Goal: Task Accomplishment & Management: Manage account settings

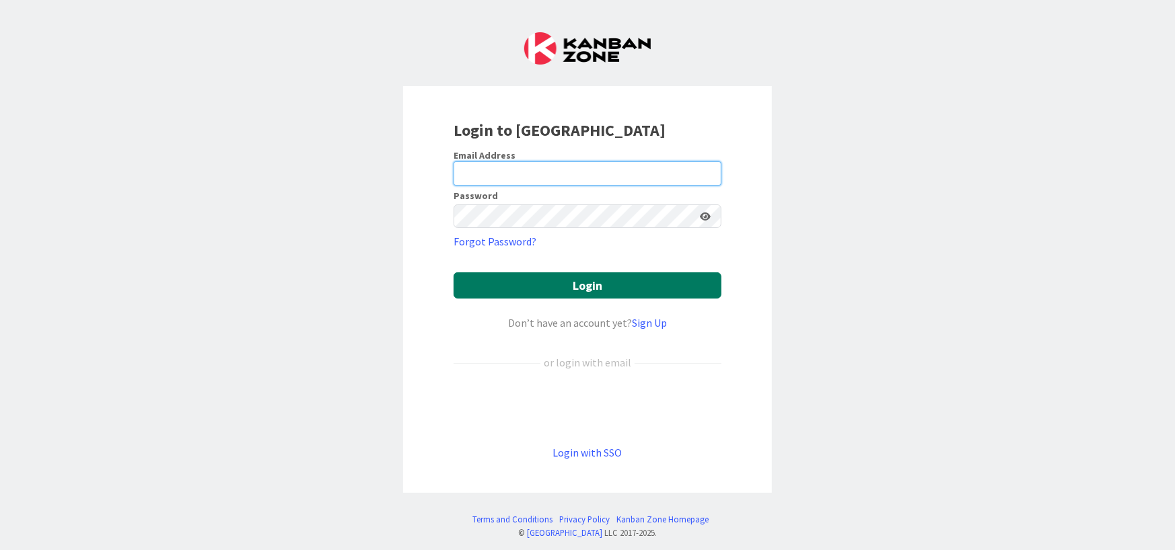
type input "[PERSON_NAME][EMAIL_ADDRESS][DOMAIN_NAME]"
click at [589, 282] on button "Login" at bounding box center [588, 286] width 268 height 26
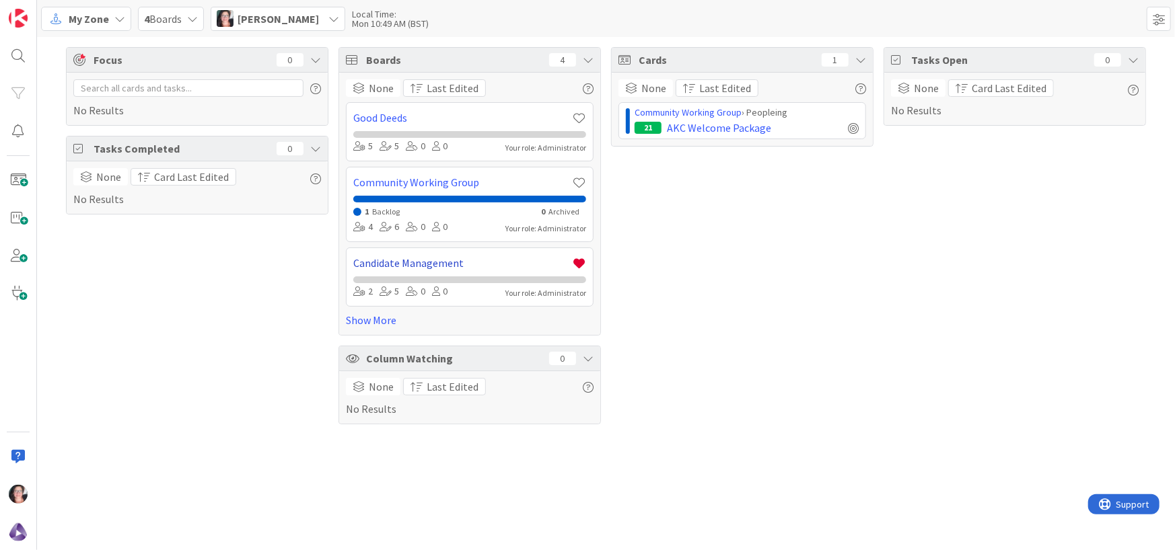
click at [423, 264] on link "Candidate Management" at bounding box center [462, 263] width 219 height 16
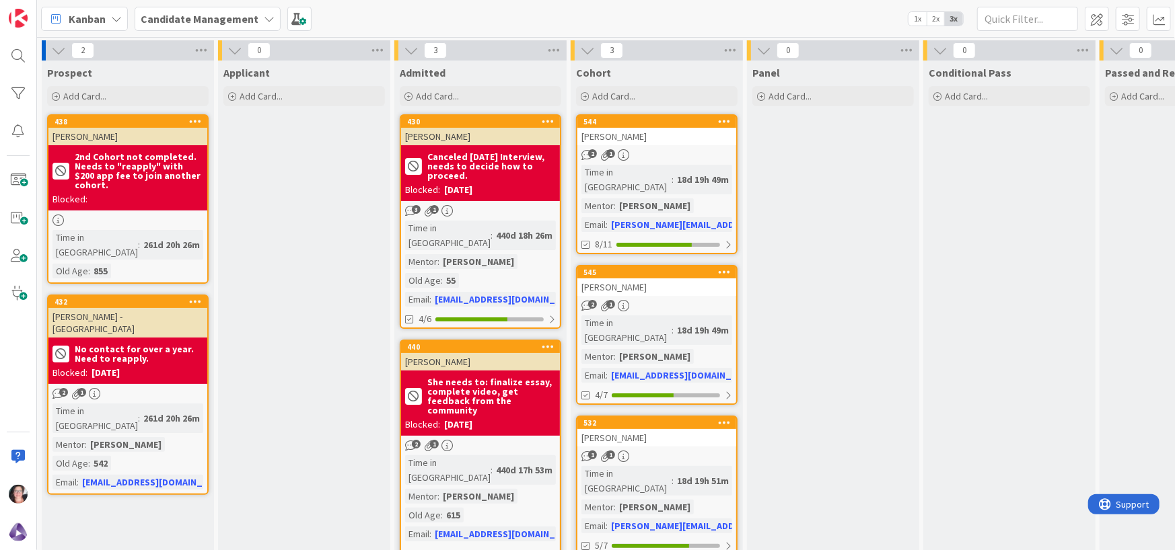
click at [611, 143] on div "[PERSON_NAME]" at bounding box center [656, 136] width 159 height 17
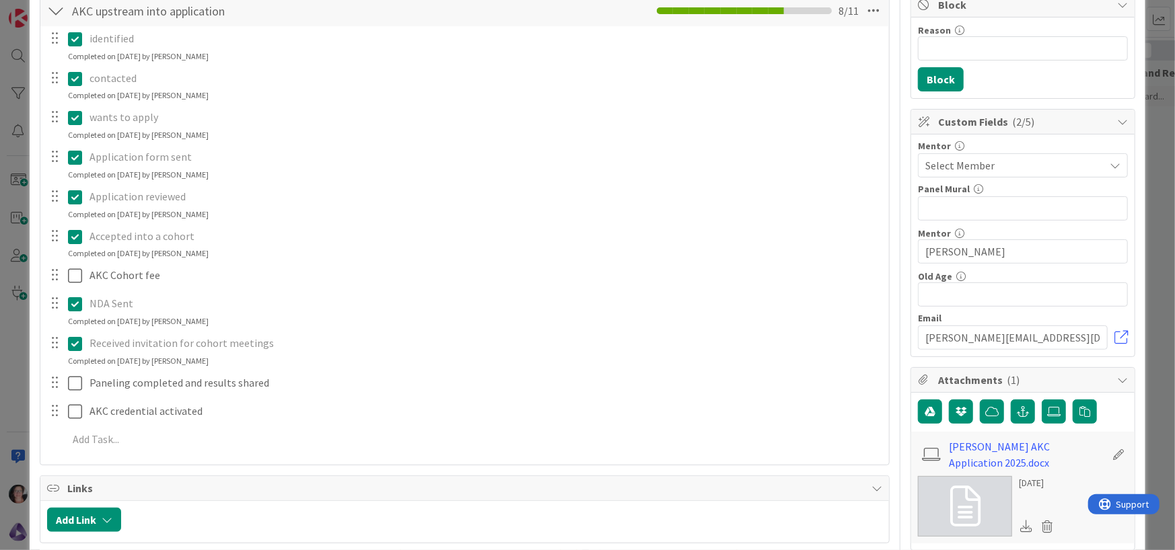
scroll to position [269, 0]
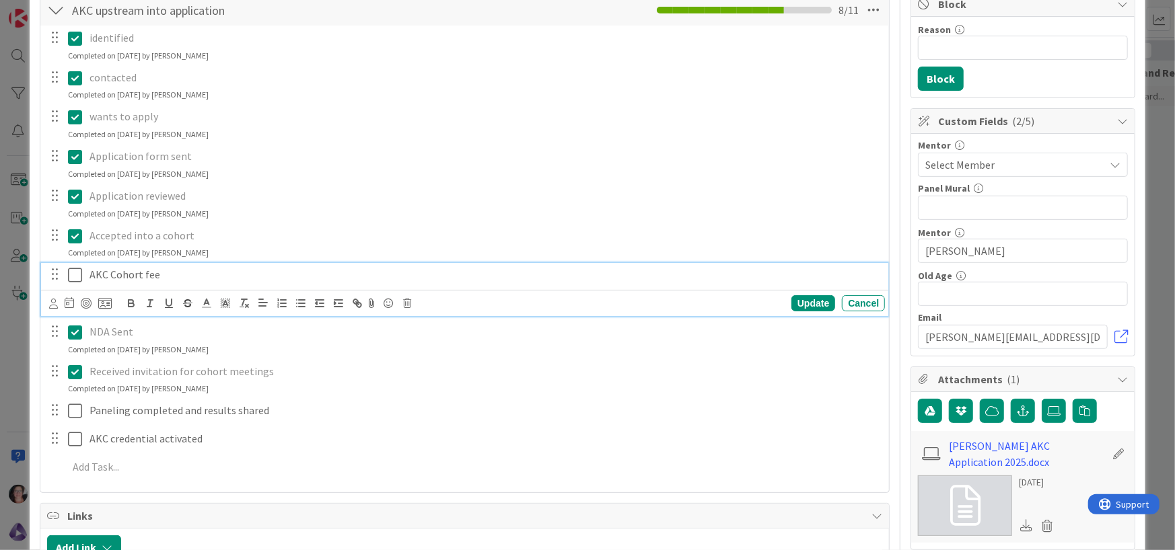
click at [74, 277] on icon at bounding box center [75, 275] width 14 height 16
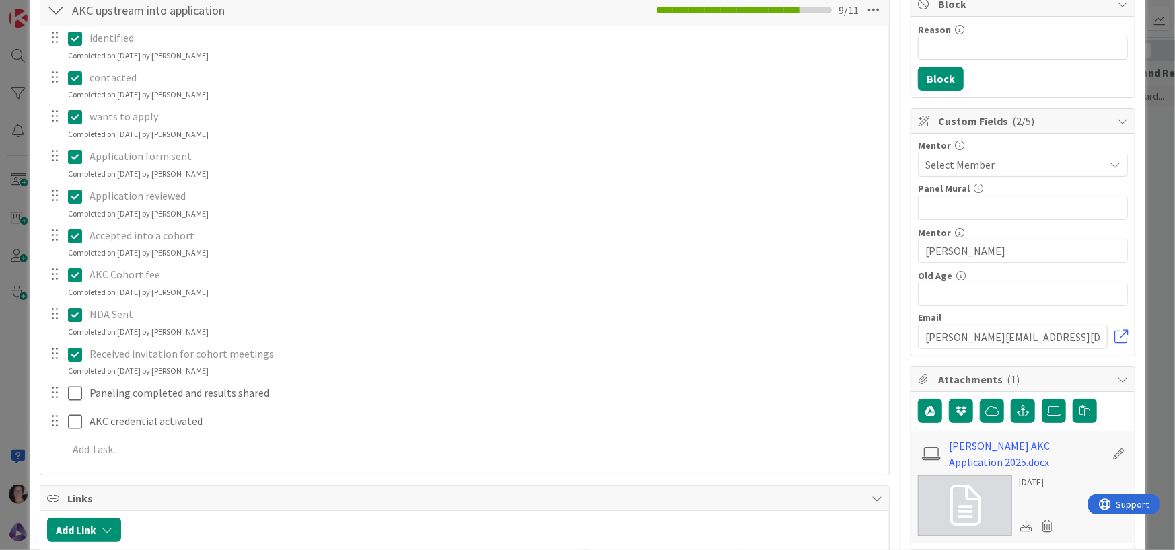
click at [186, 278] on p "AKC Cohort fee" at bounding box center [484, 274] width 790 height 15
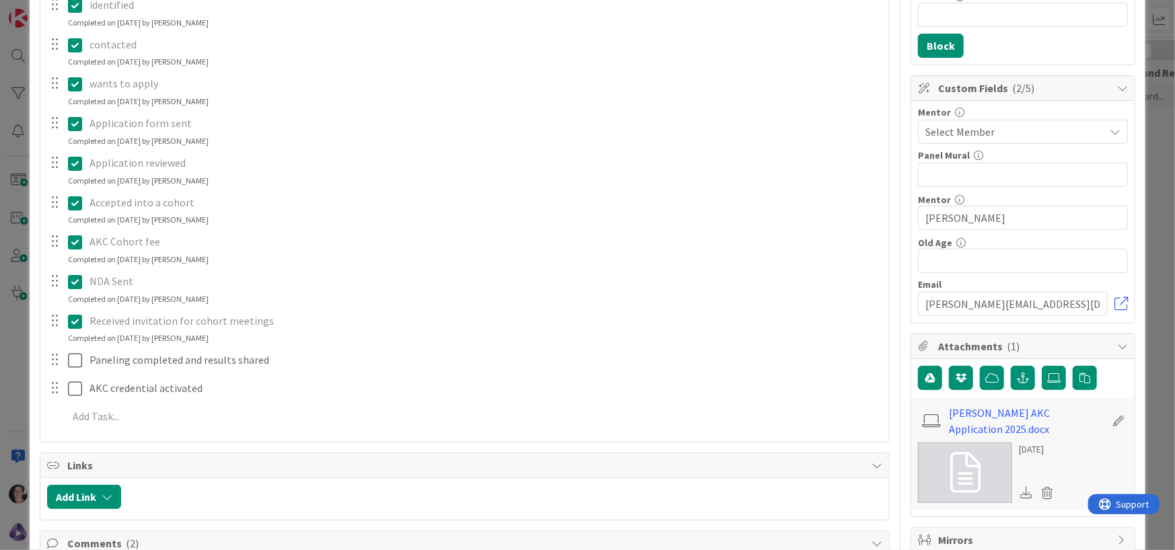
scroll to position [336, 0]
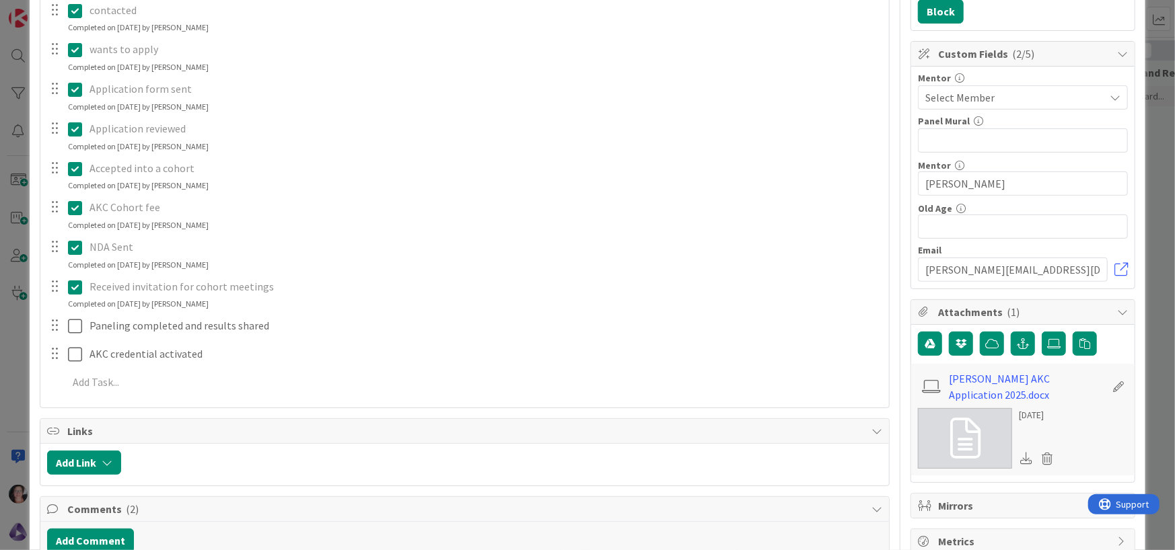
click at [77, 246] on icon at bounding box center [75, 248] width 14 height 16
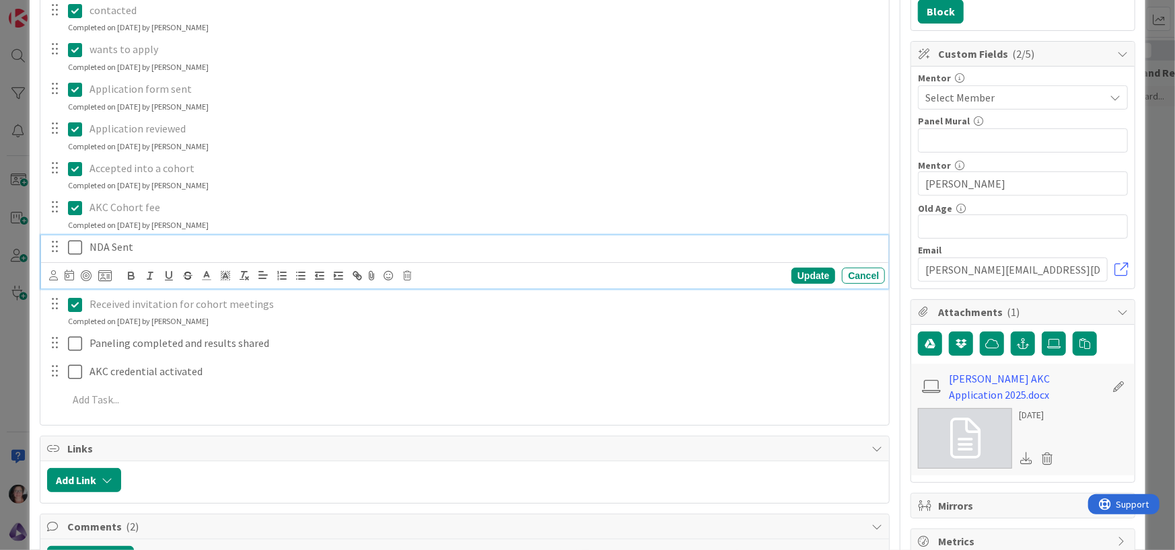
click at [116, 246] on p "NDA Sent" at bounding box center [484, 247] width 790 height 15
drag, startPoint x: 141, startPoint y: 247, endPoint x: 74, endPoint y: 240, distance: 67.0
click at [74, 240] on div "NDA Sent" at bounding box center [465, 248] width 839 height 24
drag, startPoint x: 295, startPoint y: 472, endPoint x: 292, endPoint y: 458, distance: 13.7
click at [293, 470] on div at bounding box center [505, 480] width 755 height 24
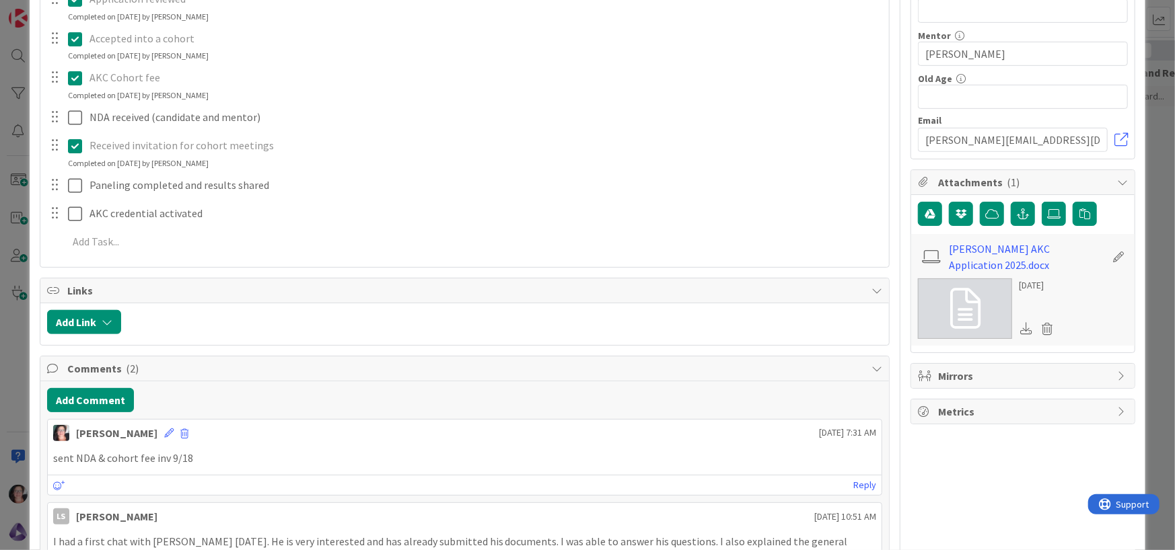
scroll to position [471, 0]
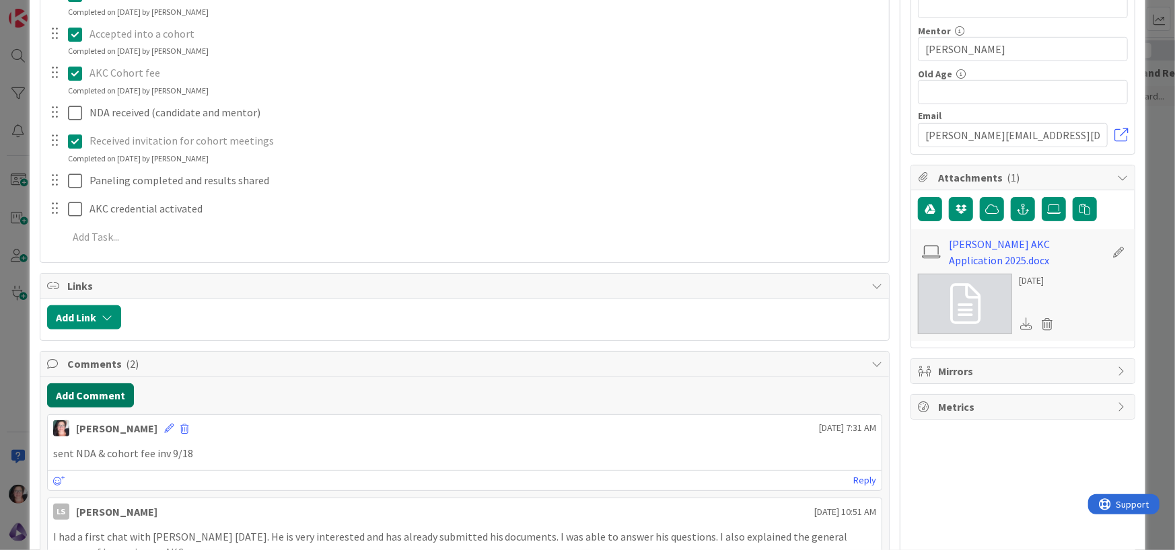
click at [78, 392] on button "Add Comment" at bounding box center [90, 396] width 87 height 24
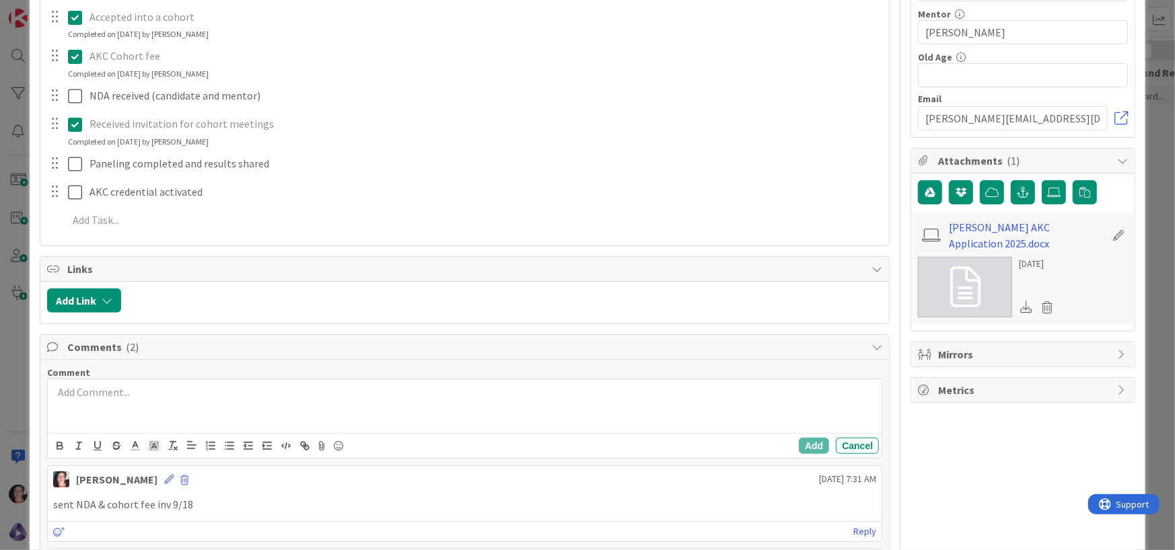
scroll to position [538, 0]
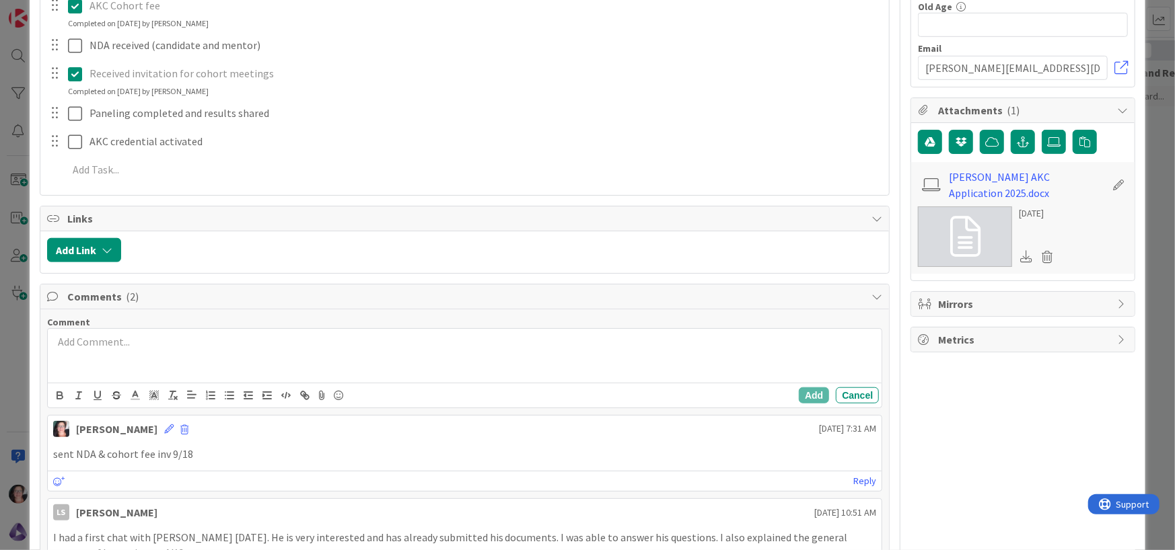
click at [114, 336] on p at bounding box center [465, 341] width 824 height 15
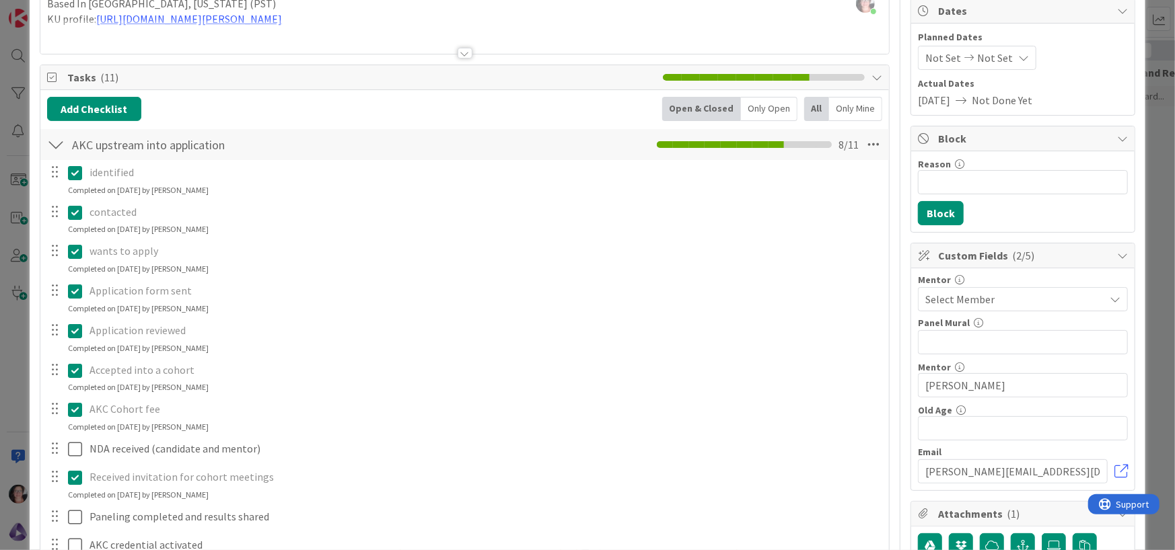
scroll to position [0, 0]
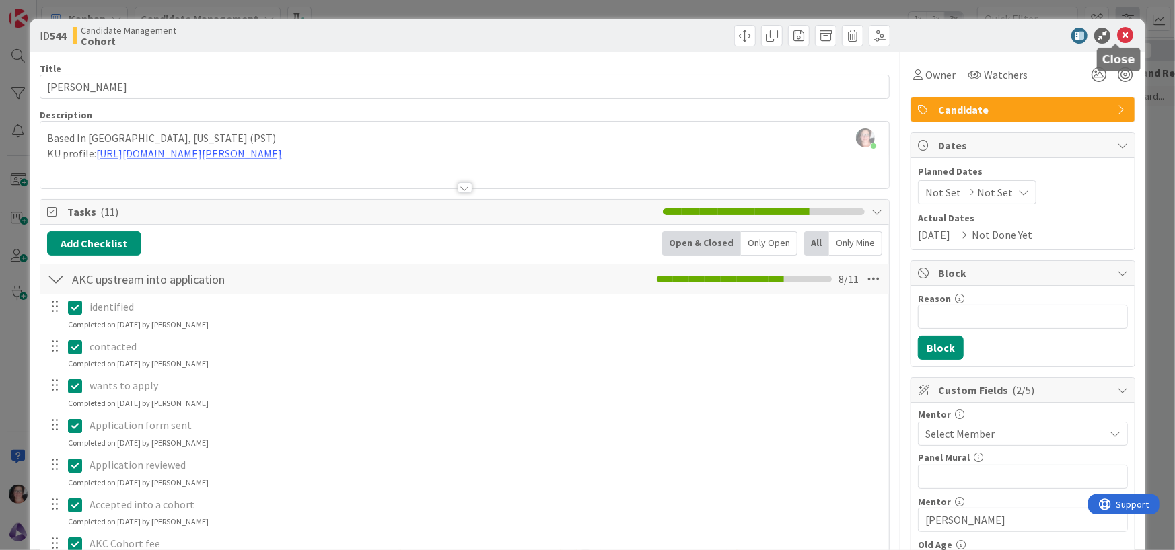
drag, startPoint x: 1117, startPoint y: 34, endPoint x: 1118, endPoint y: 28, distance: 6.9
click at [1118, 33] on icon at bounding box center [1125, 36] width 16 height 16
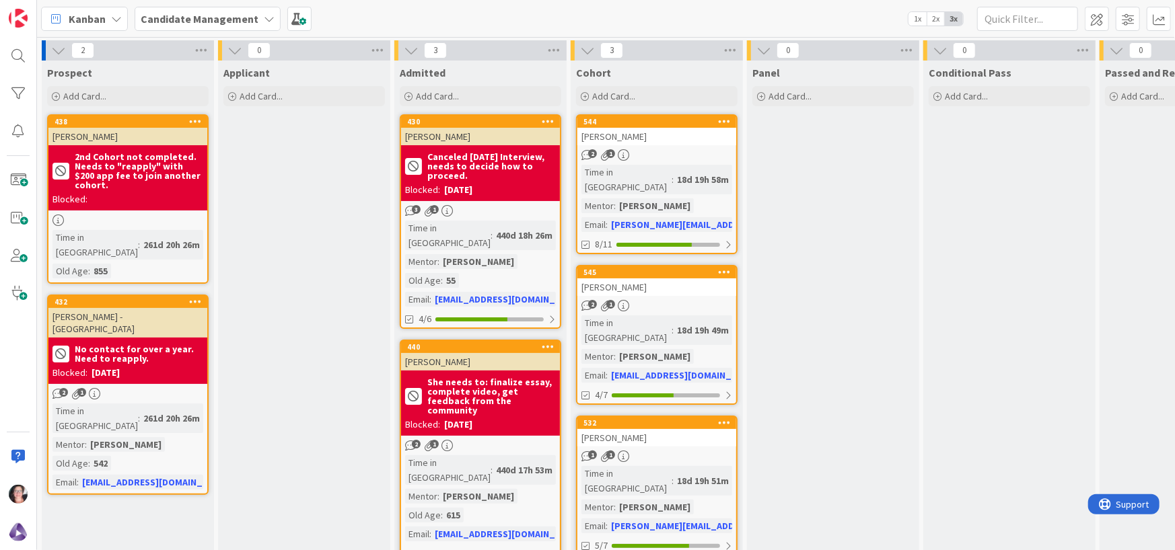
click at [614, 279] on div "[PERSON_NAME]" at bounding box center [656, 287] width 159 height 17
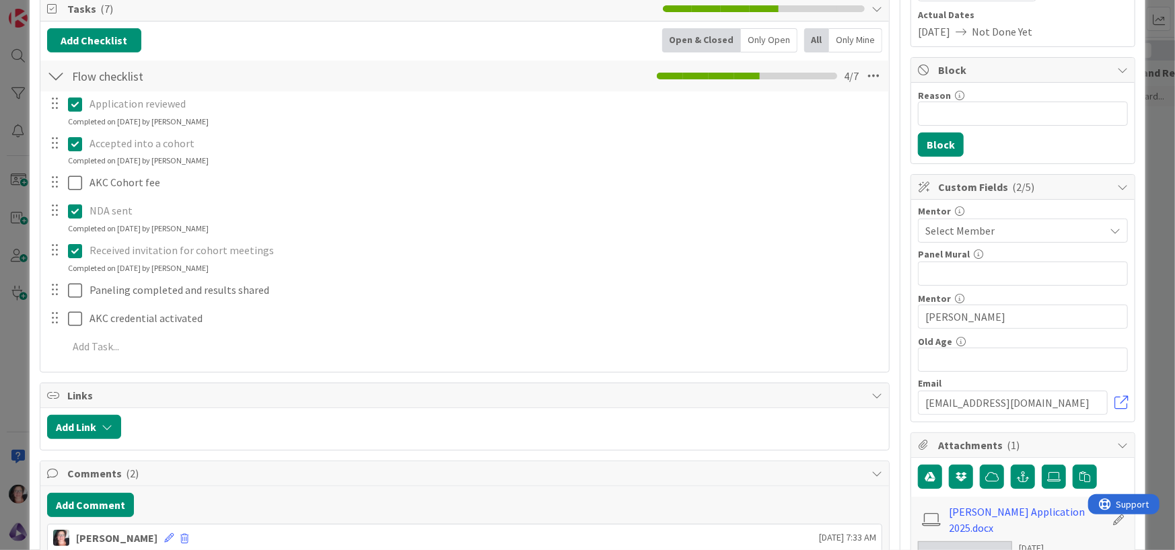
scroll to position [202, 0]
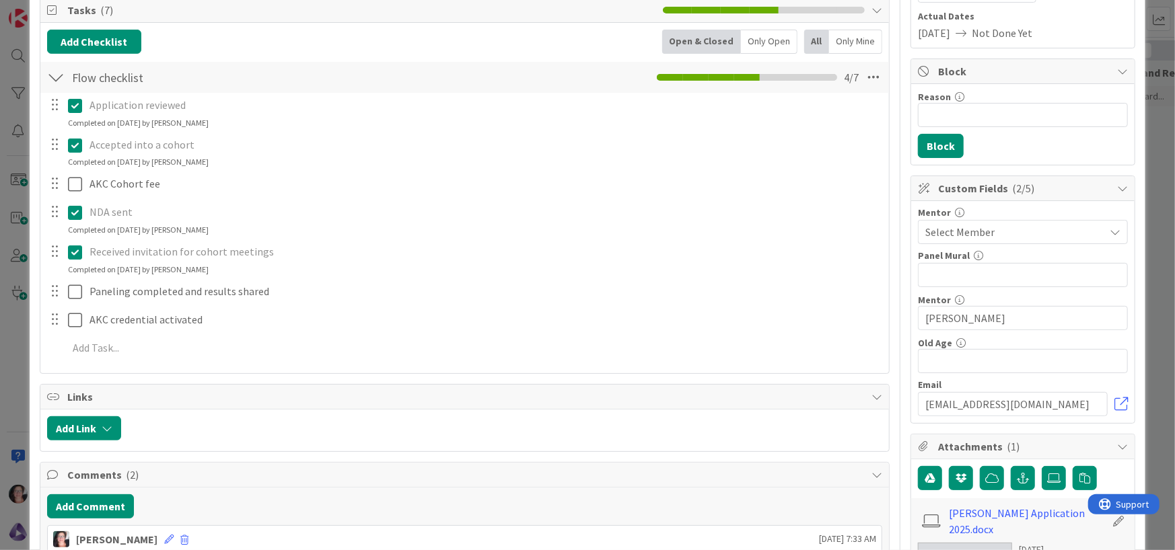
click at [118, 214] on p "NDA sent" at bounding box center [484, 212] width 790 height 15
click at [77, 213] on icon at bounding box center [75, 213] width 14 height 16
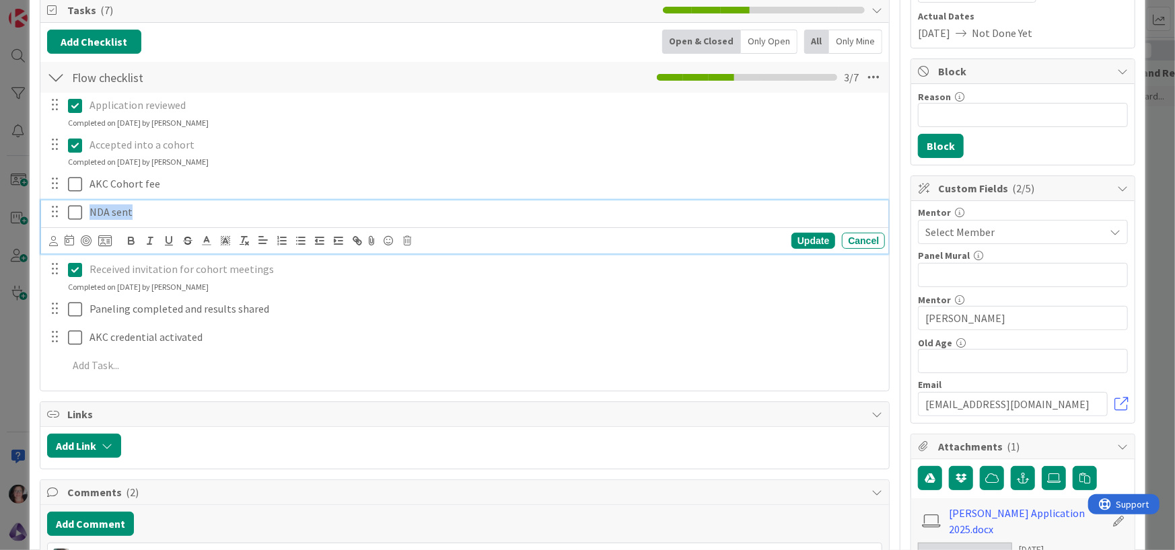
drag, startPoint x: 146, startPoint y: 215, endPoint x: 71, endPoint y: 207, distance: 75.7
click at [71, 207] on div "NDA sent" at bounding box center [465, 213] width 839 height 24
click at [814, 244] on div "Update" at bounding box center [813, 241] width 44 height 16
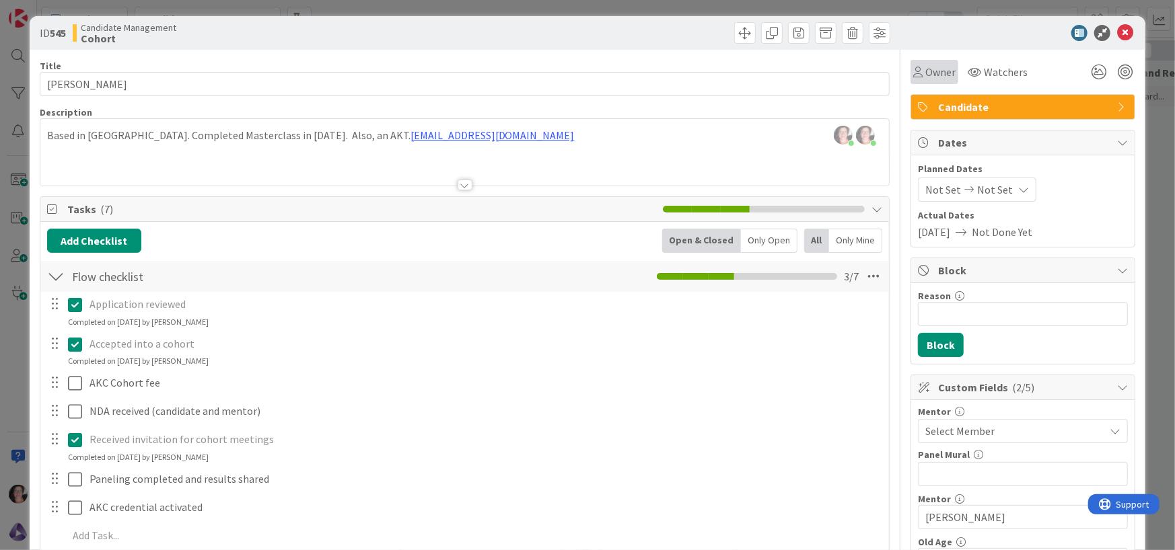
scroll to position [0, 0]
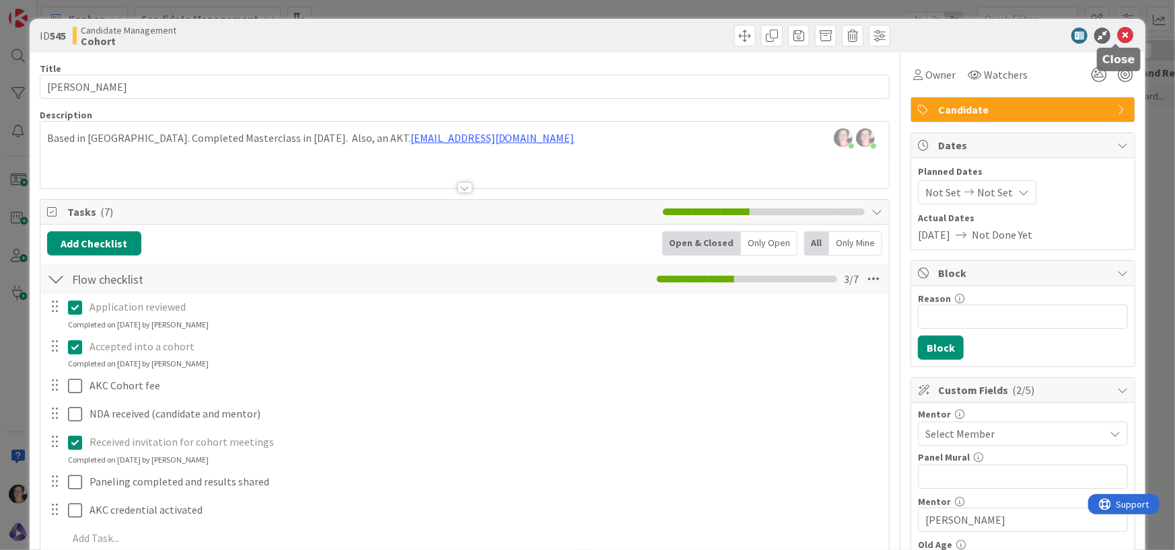
click at [1117, 40] on icon at bounding box center [1125, 36] width 16 height 16
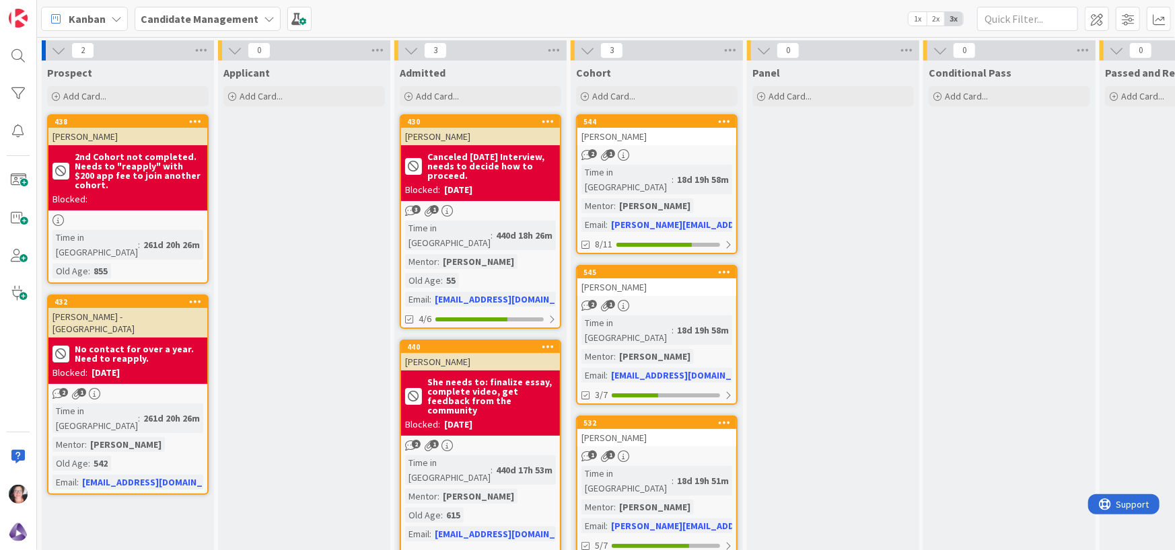
click at [618, 138] on div "[PERSON_NAME]" at bounding box center [656, 136] width 159 height 17
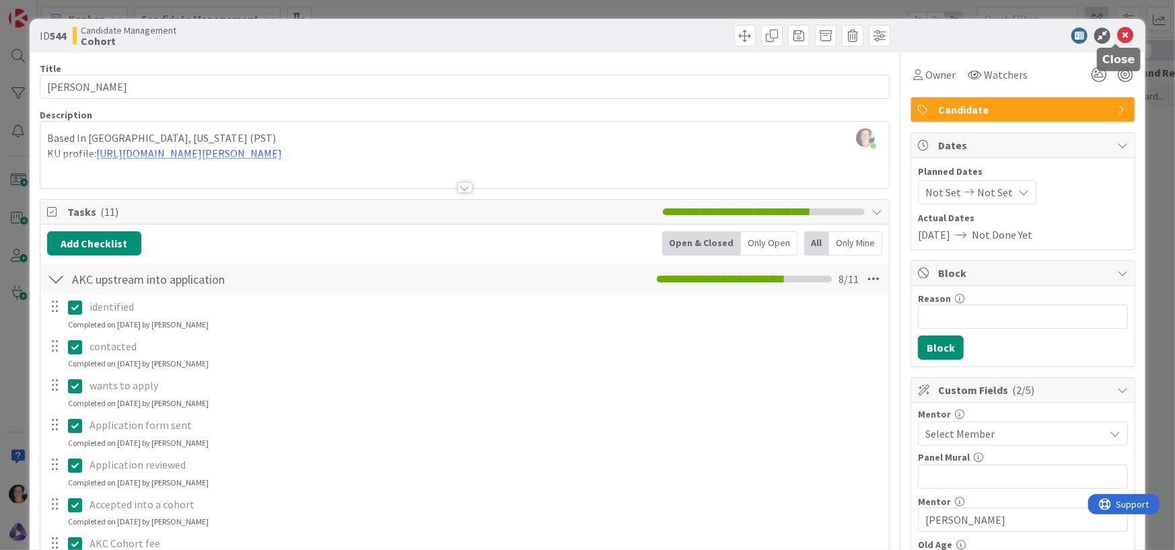
drag, startPoint x: 1112, startPoint y: 32, endPoint x: 1101, endPoint y: 30, distance: 11.5
click at [1117, 32] on icon at bounding box center [1125, 36] width 16 height 16
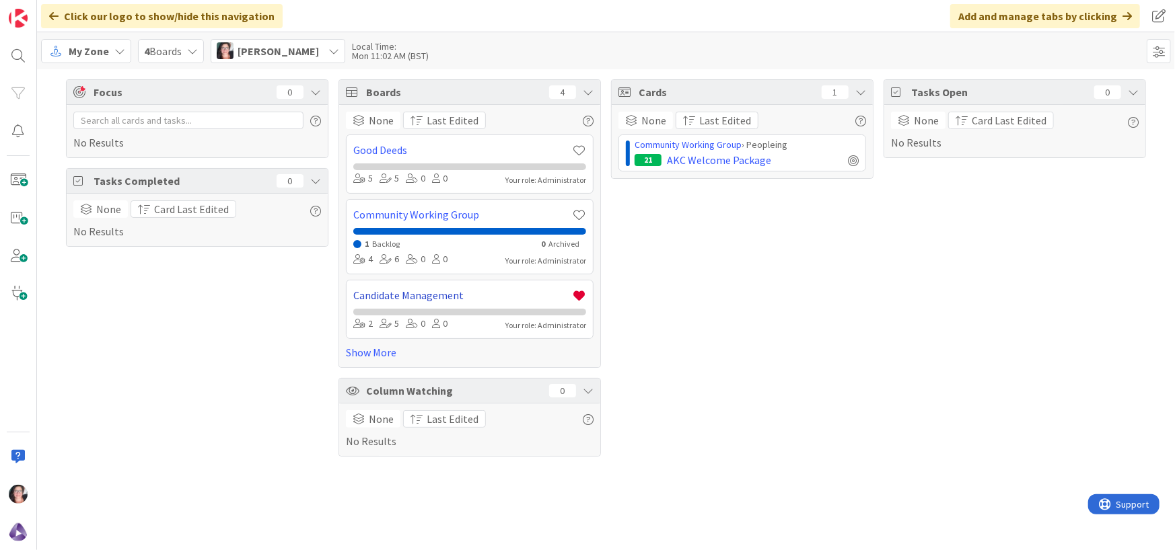
click at [429, 292] on link "Candidate Management" at bounding box center [462, 295] width 219 height 16
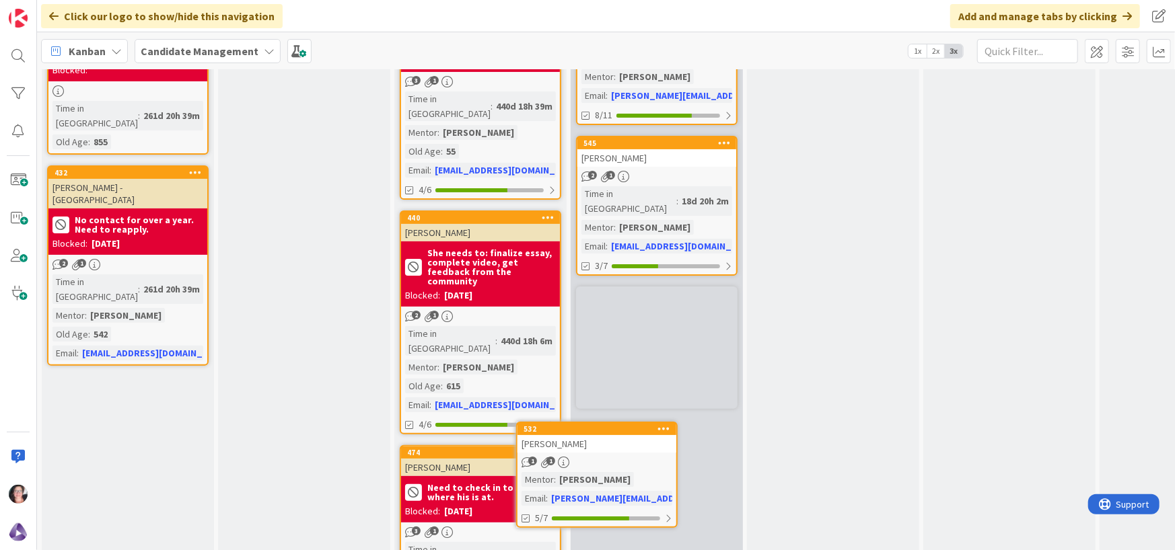
scroll to position [234, 0]
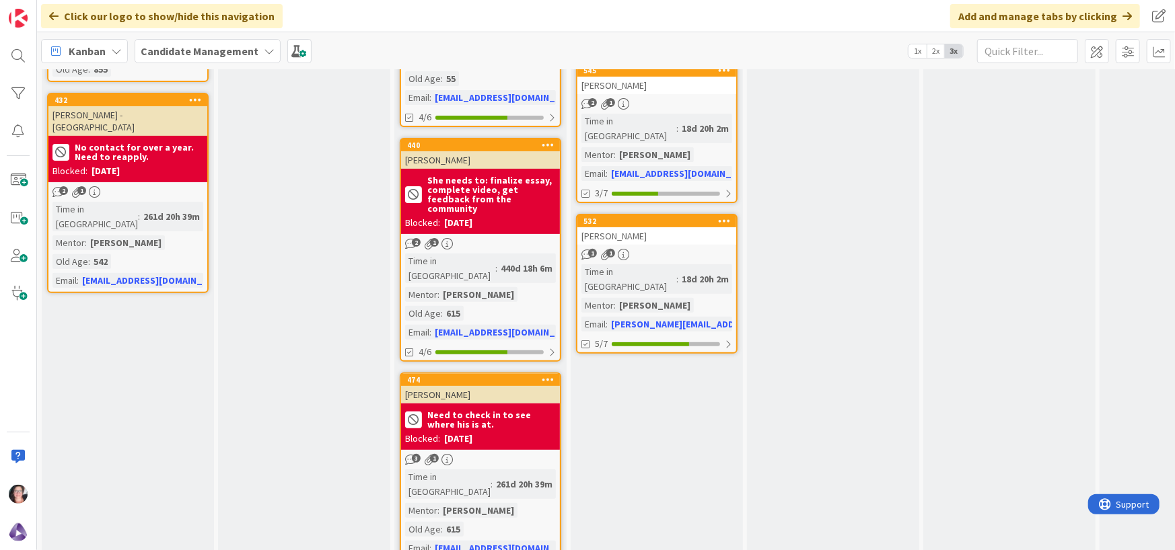
click at [668, 298] on div "[PERSON_NAME]" at bounding box center [655, 305] width 78 height 15
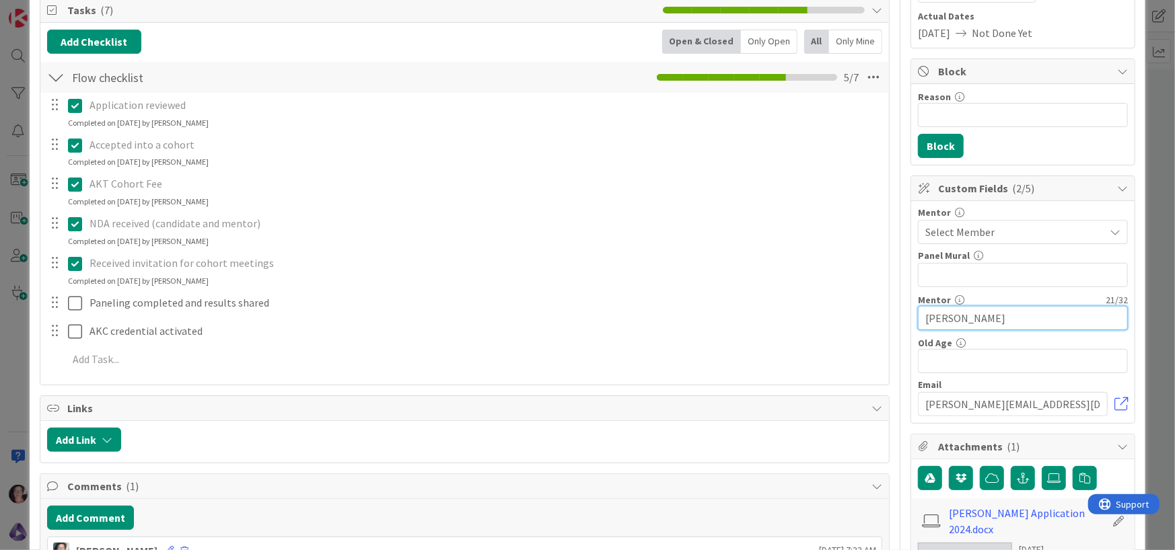
drag, startPoint x: 966, startPoint y: 320, endPoint x: 945, endPoint y: 321, distance: 20.2
click at [948, 322] on input "[PERSON_NAME]" at bounding box center [1023, 318] width 210 height 24
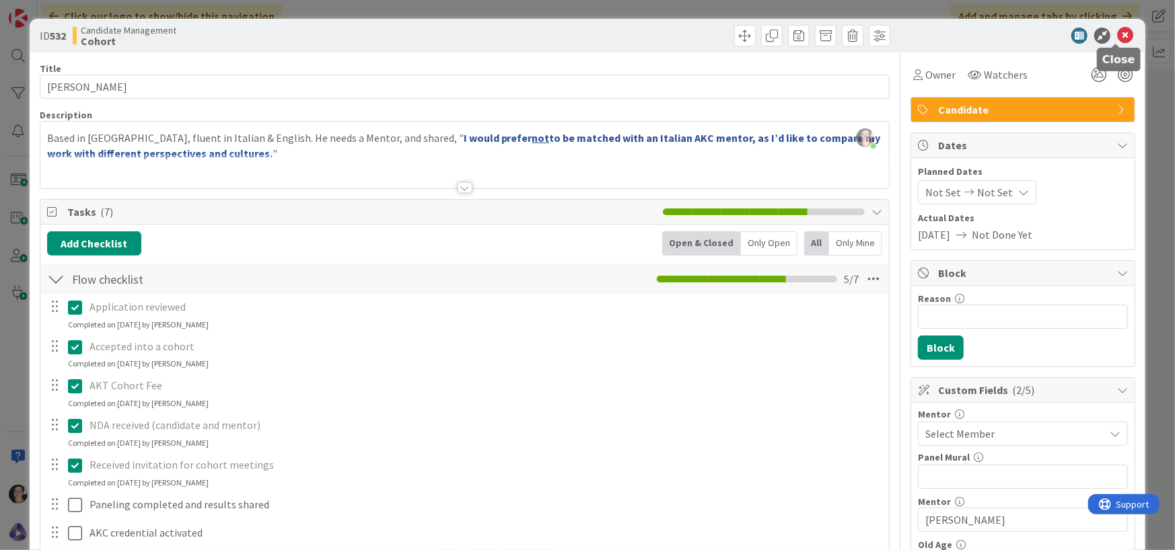
click at [1117, 33] on icon at bounding box center [1125, 36] width 16 height 16
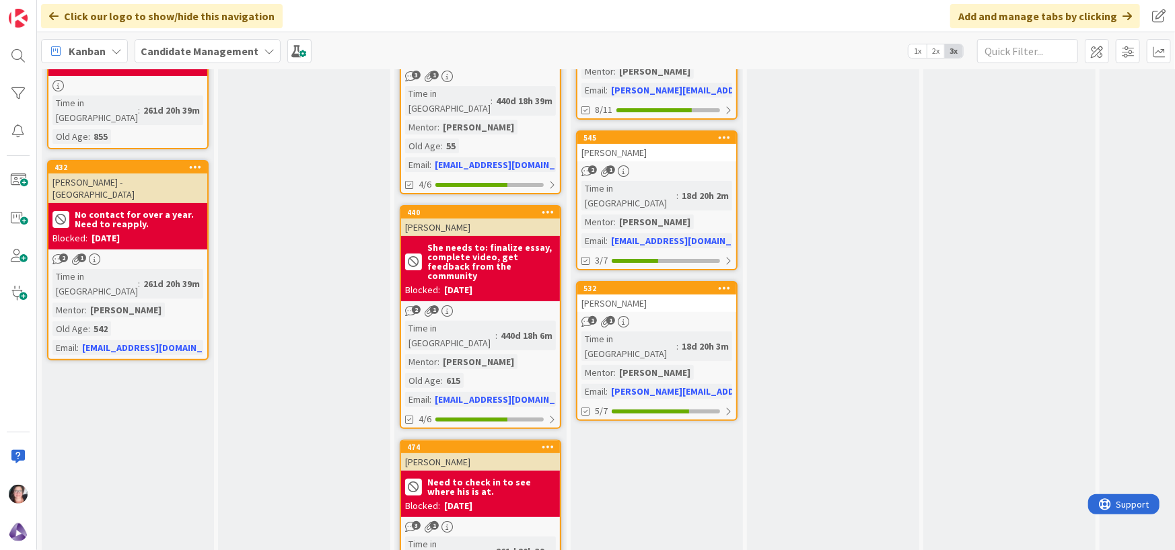
click at [632, 295] on div "[PERSON_NAME]" at bounding box center [656, 303] width 159 height 17
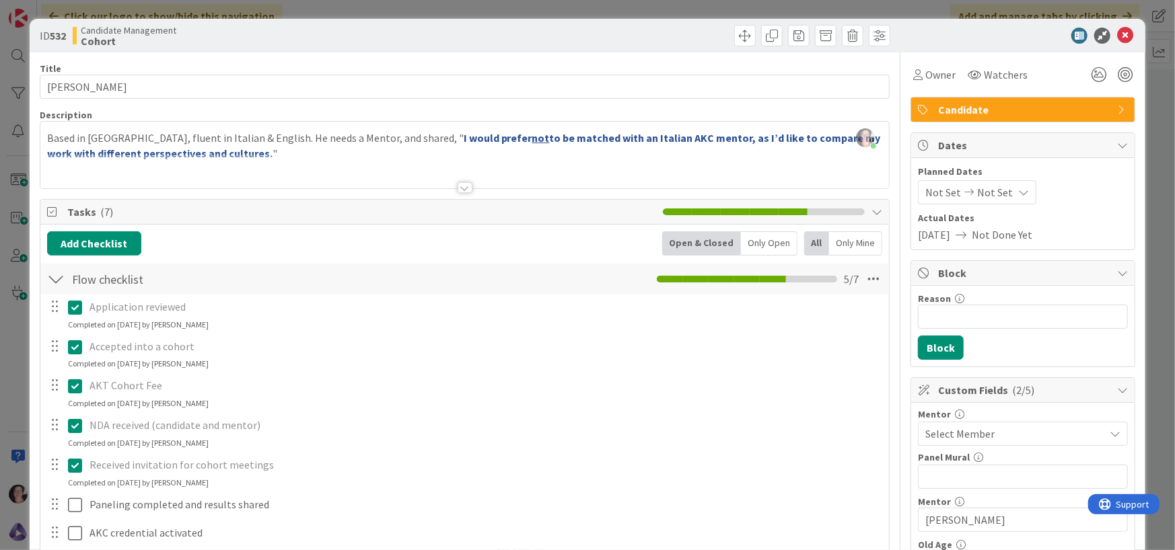
click at [73, 424] on icon at bounding box center [75, 426] width 14 height 16
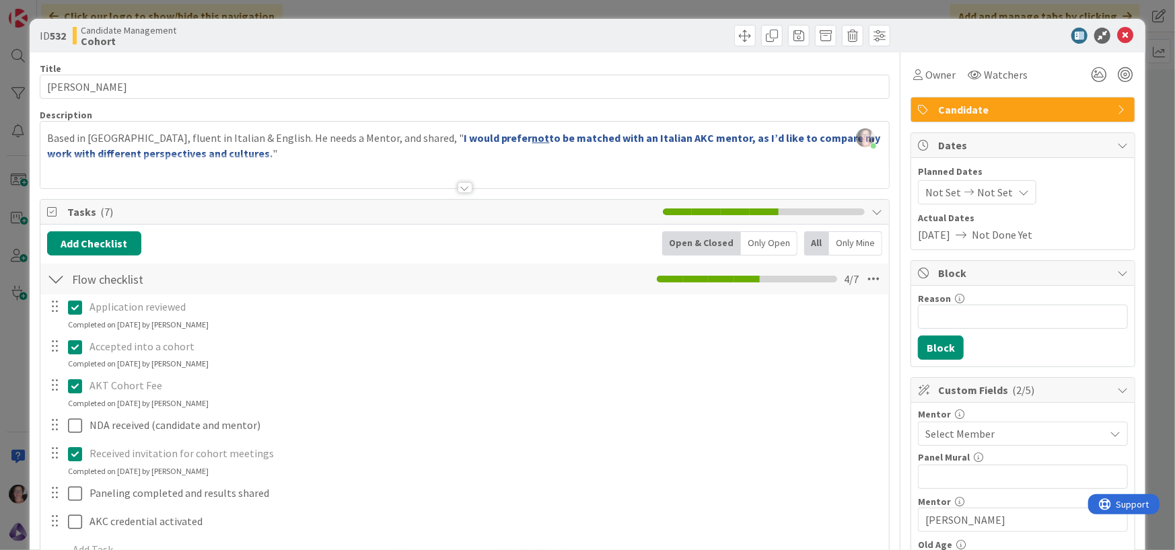
click at [791, 454] on div "Application reviewed Update Cancel Completed on 09/18/2025 by Stephanie Dziad A…" at bounding box center [465, 431] width 836 height 273
click at [1119, 39] on icon at bounding box center [1125, 36] width 16 height 16
